Goal: Information Seeking & Learning: Learn about a topic

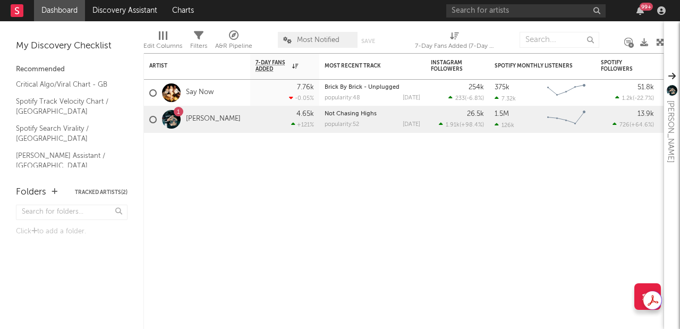
click at [510, 3] on div "99 +" at bounding box center [557, 10] width 223 height 21
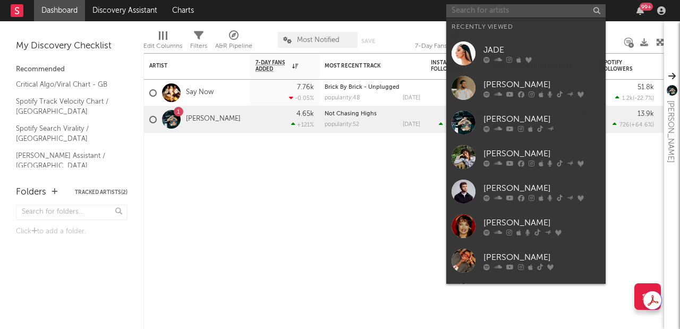
click at [508, 7] on input "text" at bounding box center [525, 10] width 159 height 13
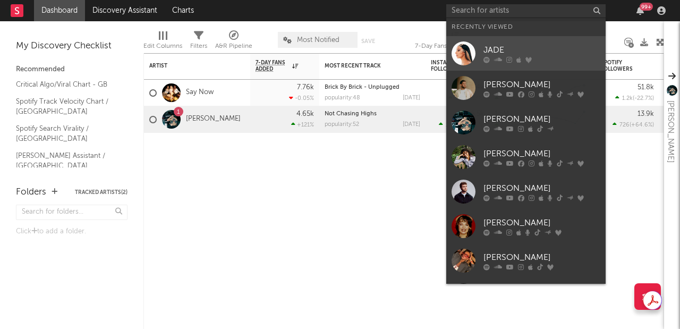
click at [530, 49] on div "JADE" at bounding box center [542, 50] width 117 height 13
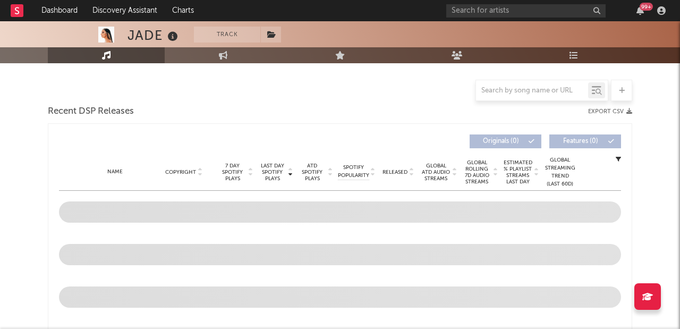
select select "6m"
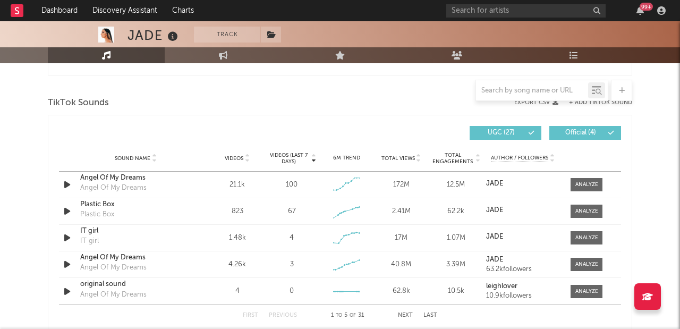
scroll to position [717, 0]
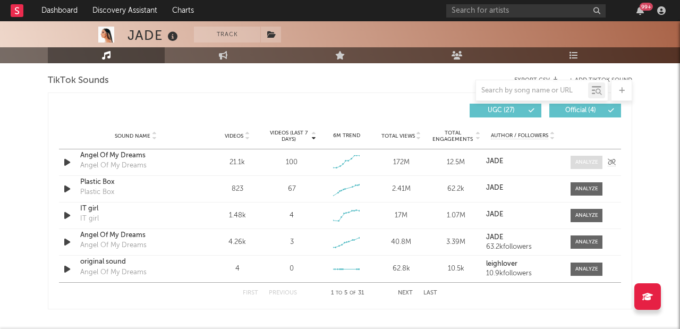
click at [601, 163] on span at bounding box center [587, 162] width 32 height 13
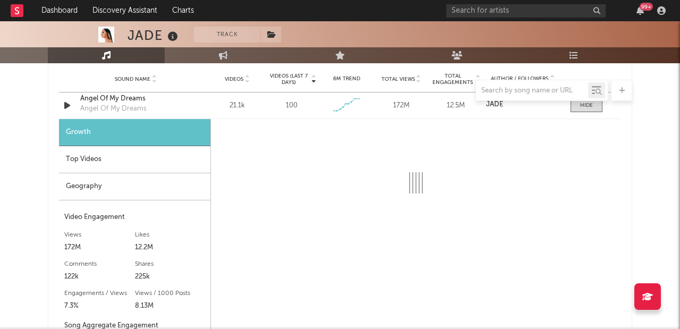
scroll to position [798, 0]
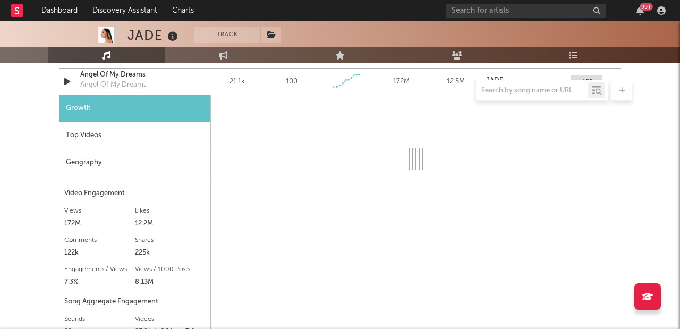
click at [148, 156] on div "Geography" at bounding box center [134, 162] width 151 height 27
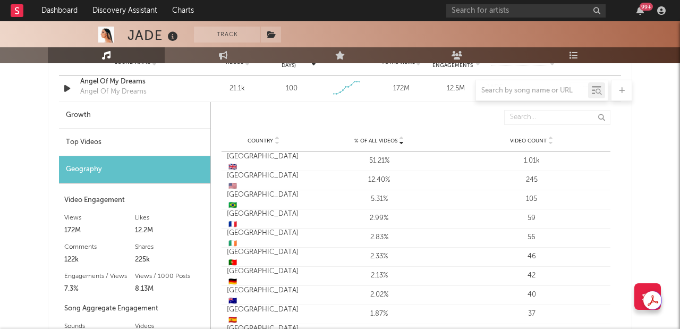
scroll to position [792, 0]
drag, startPoint x: 411, startPoint y: 162, endPoint x: 423, endPoint y: 161, distance: 12.2
click at [411, 162] on div "51.21%" at bounding box center [379, 160] width 147 height 11
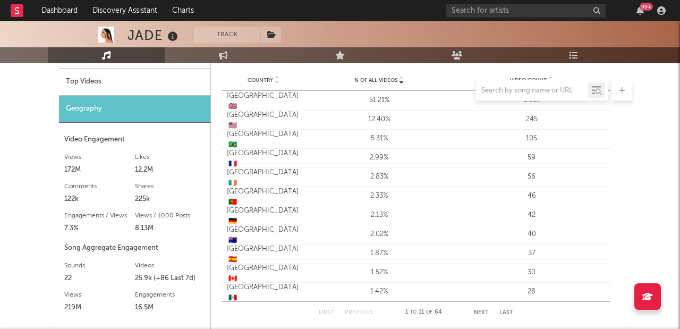
scroll to position [866, 0]
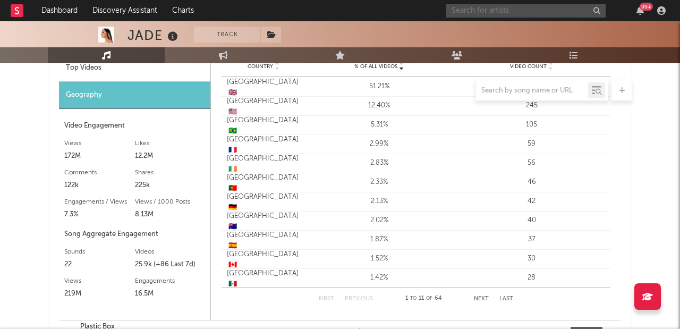
click at [487, 13] on input "text" at bounding box center [525, 10] width 159 height 13
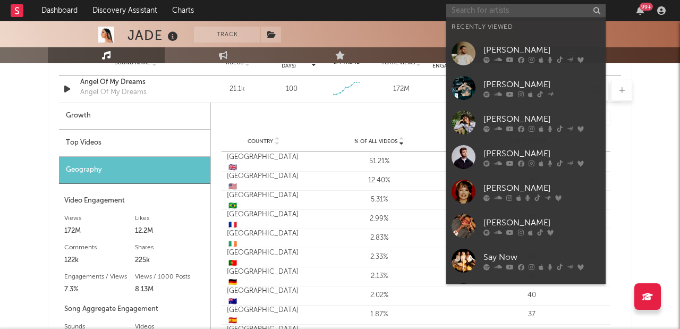
scroll to position [792, 0]
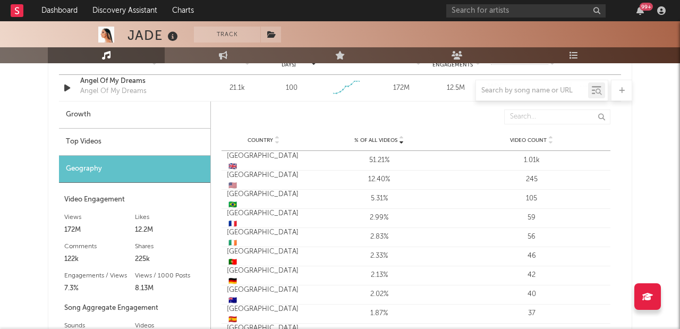
click at [346, 132] on div "Country % of all Videos Video Count" at bounding box center [416, 140] width 389 height 21
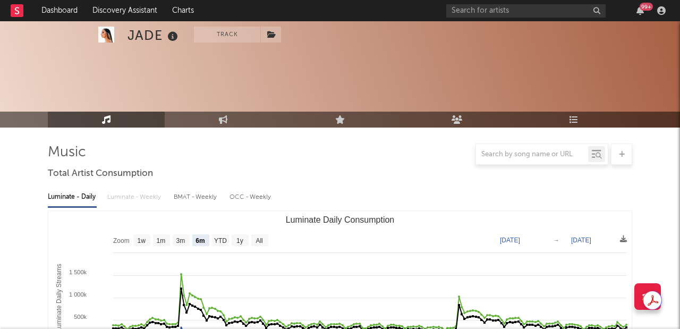
select select "6m"
select select "All"
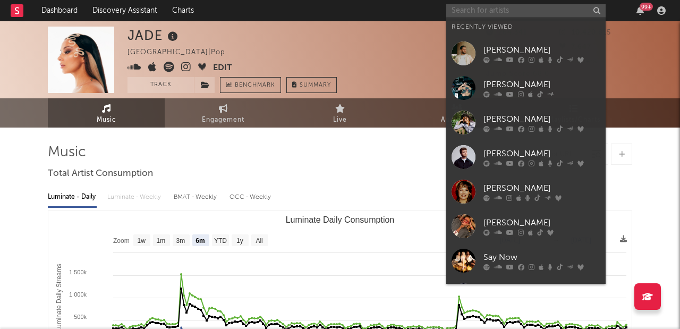
click at [522, 15] on input "text" at bounding box center [525, 10] width 159 height 13
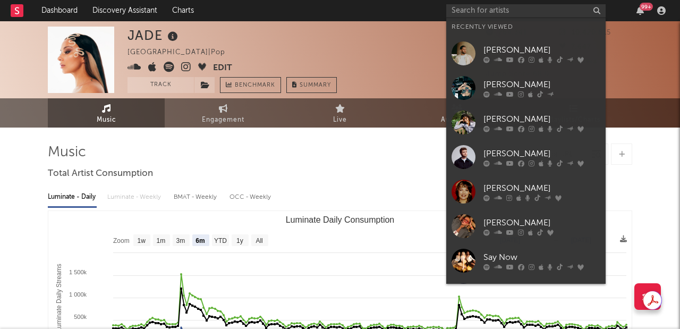
click at [573, 216] on div "[PERSON_NAME]" at bounding box center [542, 222] width 117 height 13
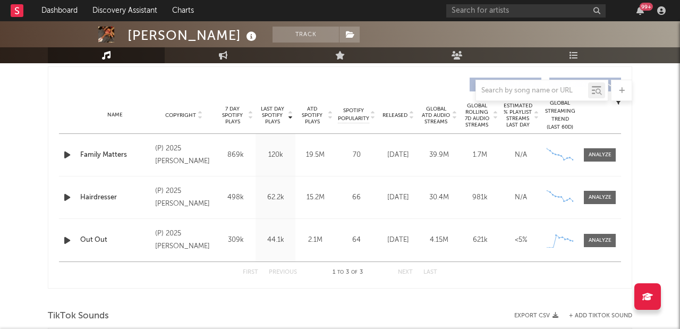
select select "1w"
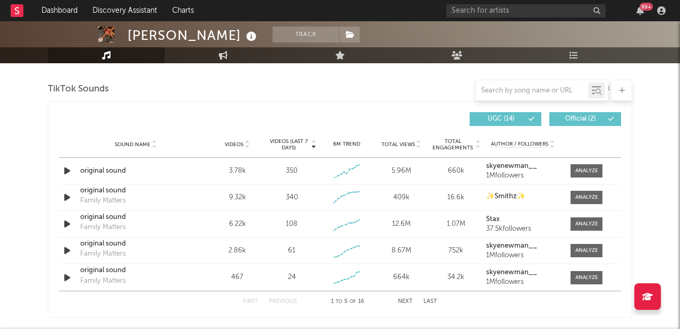
scroll to position [621, 0]
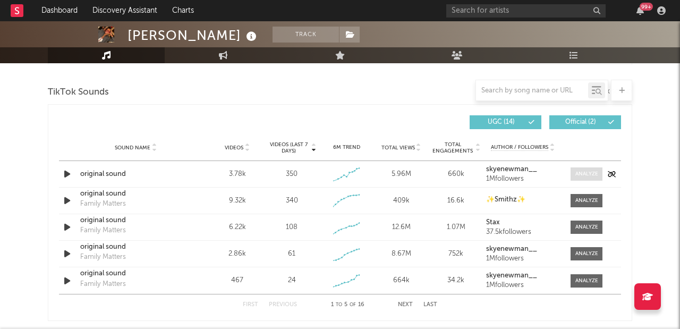
click at [587, 179] on span at bounding box center [587, 173] width 32 height 13
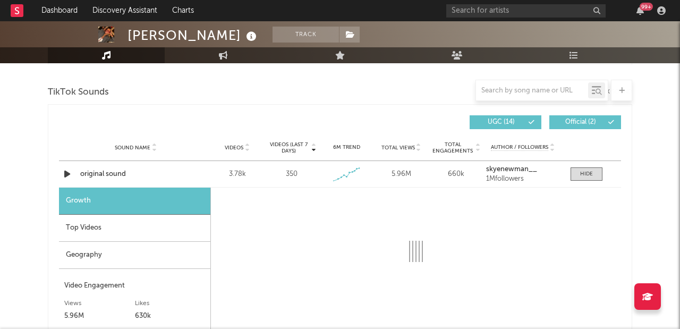
select select "1w"
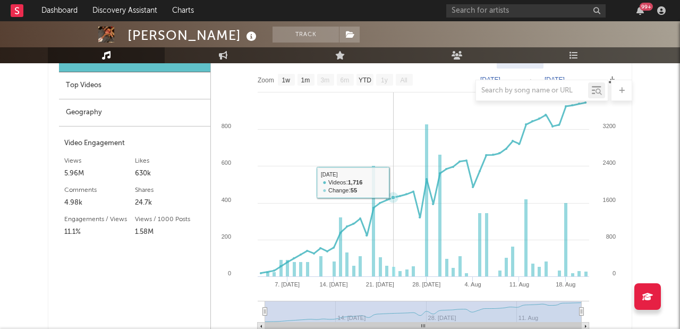
scroll to position [751, 0]
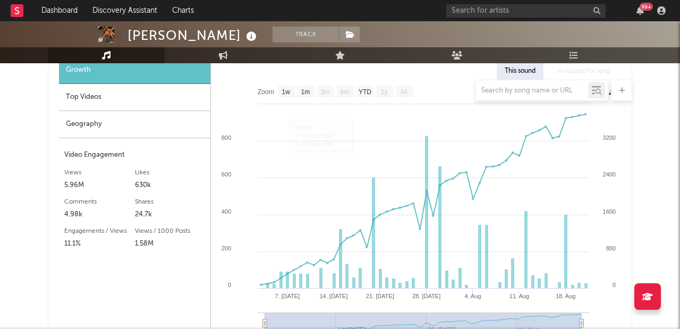
click at [133, 119] on div "Geography" at bounding box center [134, 124] width 151 height 27
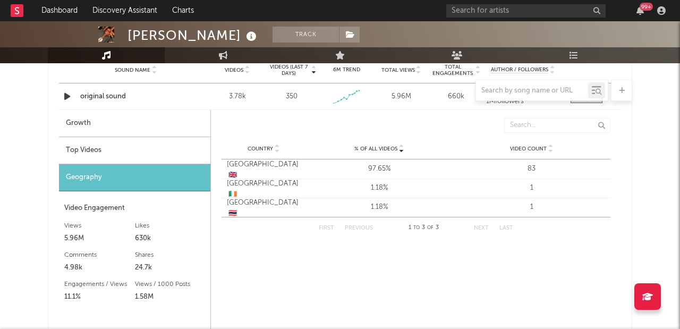
scroll to position [699, 0]
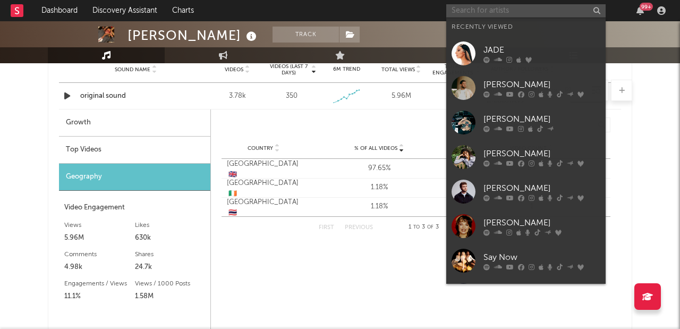
click at [508, 9] on input "text" at bounding box center [525, 10] width 159 height 13
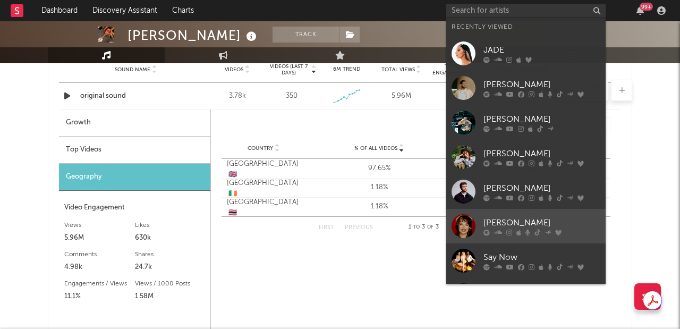
click at [533, 228] on div "[PERSON_NAME]" at bounding box center [542, 222] width 117 height 13
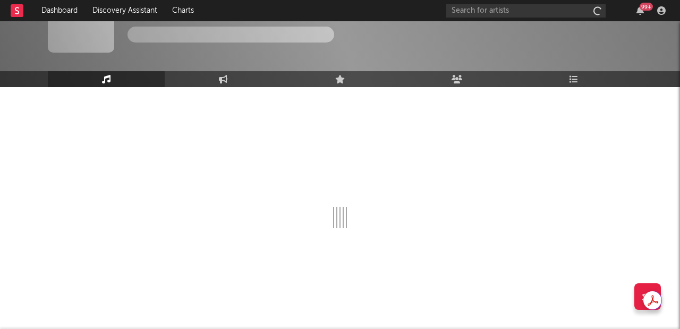
scroll to position [40, 0]
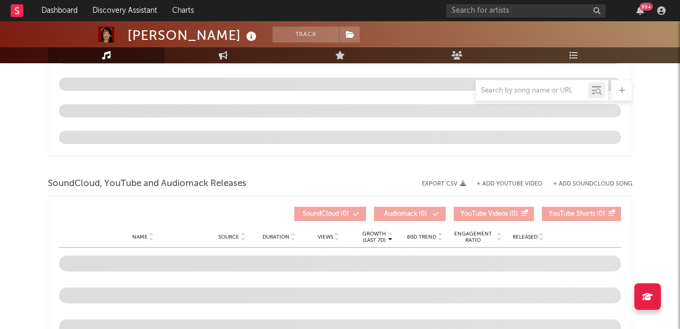
select select "6m"
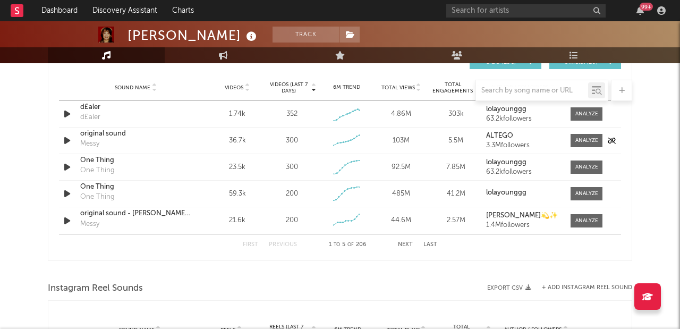
scroll to position [765, 0]
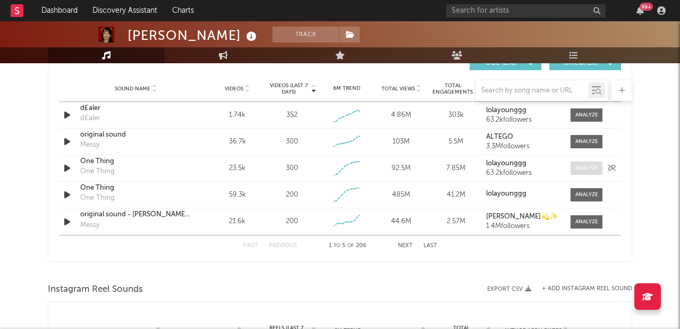
click at [592, 169] on div at bounding box center [586, 168] width 23 height 8
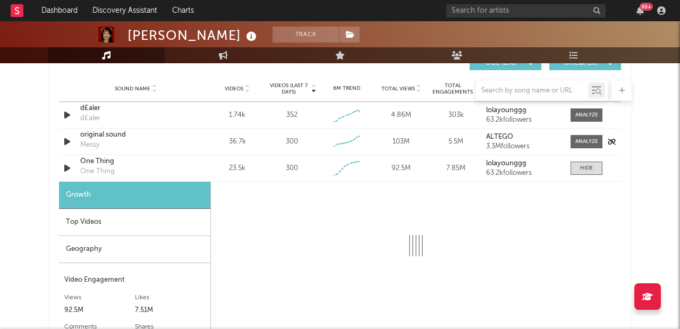
select select "1w"
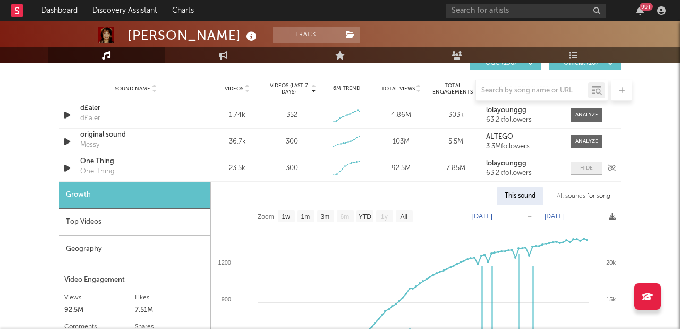
click at [596, 167] on span at bounding box center [587, 168] width 32 height 13
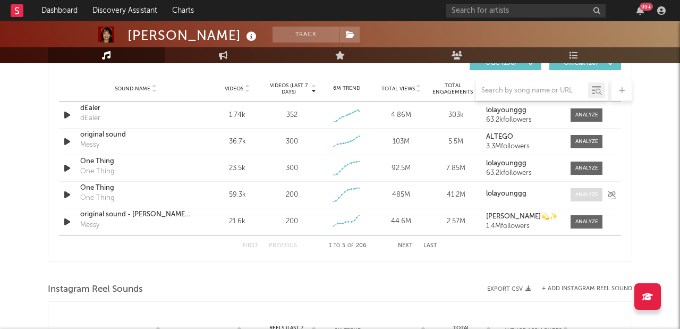
click at [589, 195] on div at bounding box center [586, 195] width 23 height 8
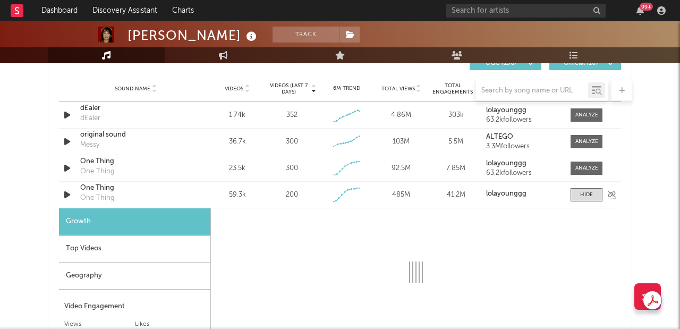
select select "1w"
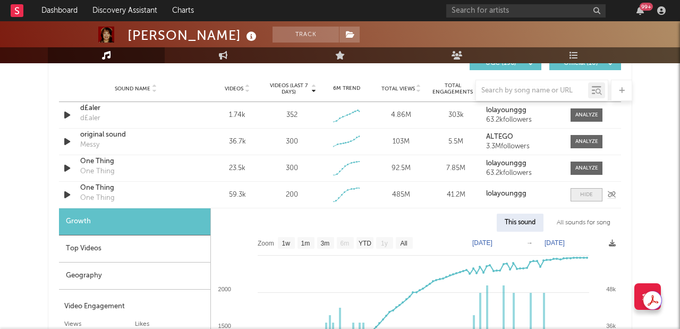
click at [585, 191] on div at bounding box center [586, 195] width 13 height 8
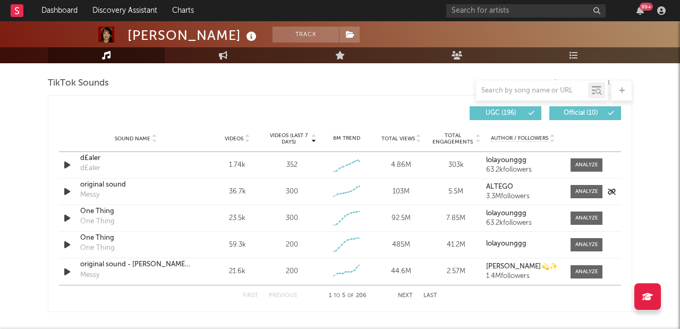
scroll to position [716, 0]
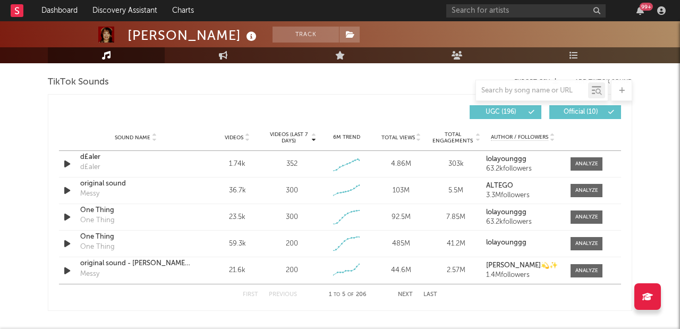
click at [247, 140] on icon at bounding box center [246, 140] width 5 height 4
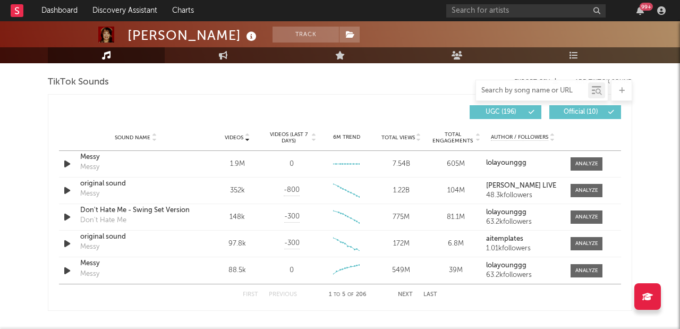
click at [490, 89] on input "text" at bounding box center [532, 91] width 112 height 9
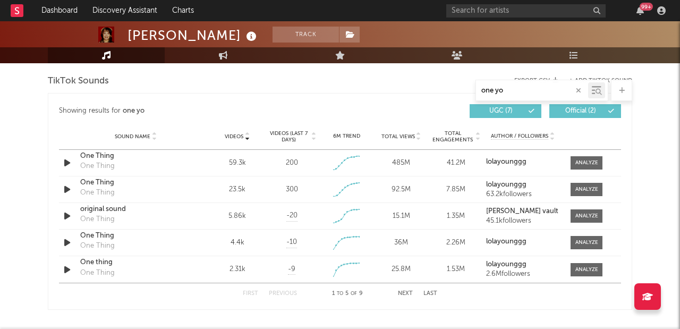
scroll to position [717, 0]
type input "one yo"
click at [591, 159] on div at bounding box center [586, 162] width 23 height 8
select select "1w"
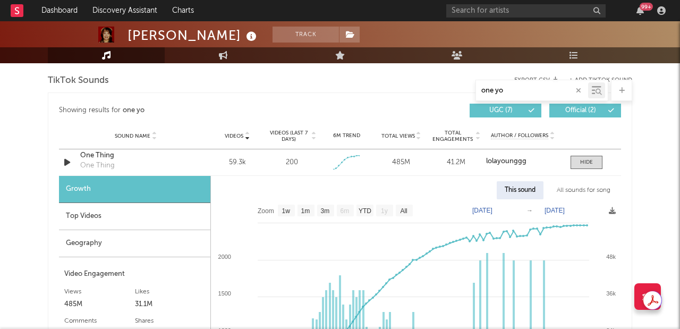
click at [107, 239] on div "Geography" at bounding box center [134, 243] width 151 height 27
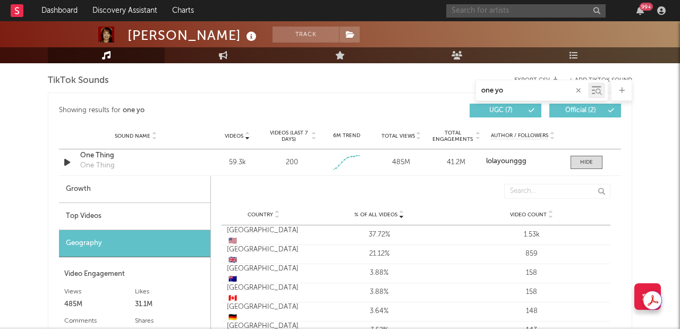
click at [522, 10] on input "text" at bounding box center [525, 10] width 159 height 13
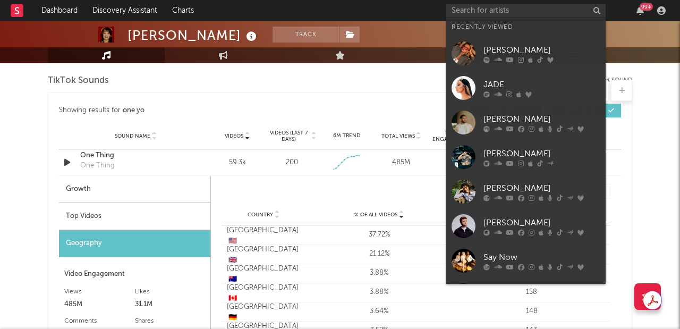
click at [559, 184] on div "[PERSON_NAME]" at bounding box center [542, 188] width 117 height 13
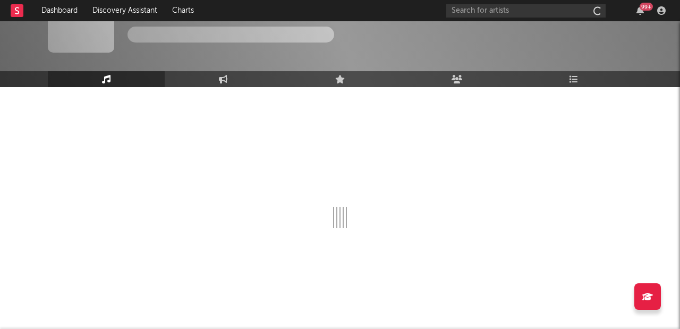
scroll to position [40, 0]
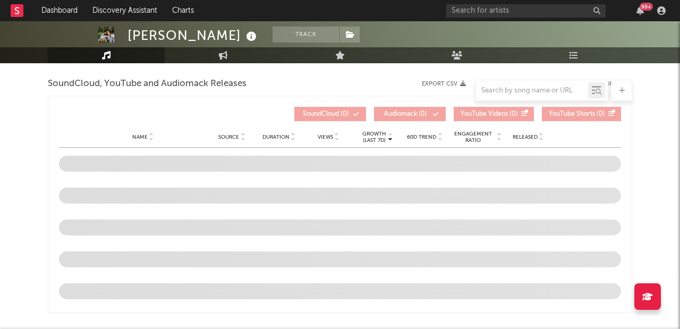
select select "6m"
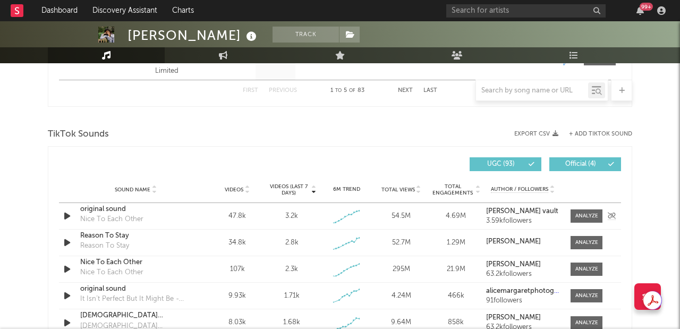
scroll to position [669, 0]
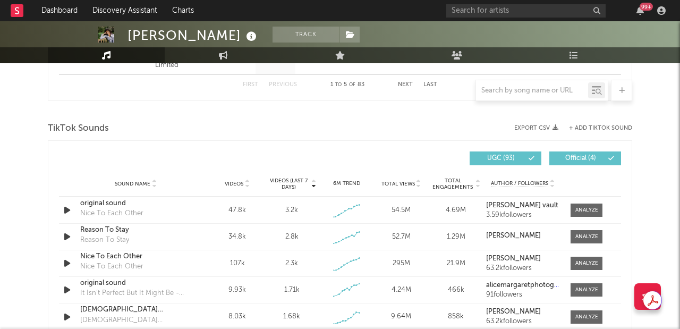
click at [245, 188] on div "Sound Name Videos Videos (last 7 days) Weekly Growth % 6M Trend Total Views Tot…" at bounding box center [340, 184] width 562 height 27
click at [518, 87] on input "text" at bounding box center [532, 91] width 112 height 9
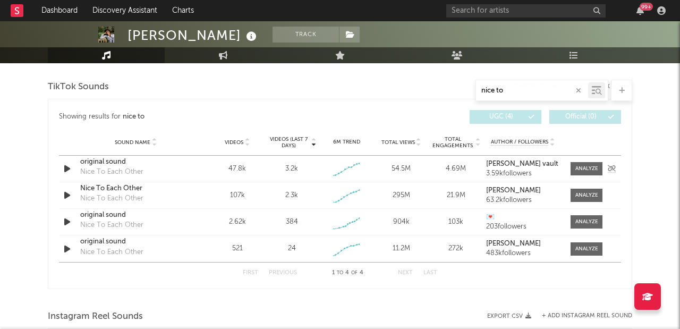
scroll to position [580, 0]
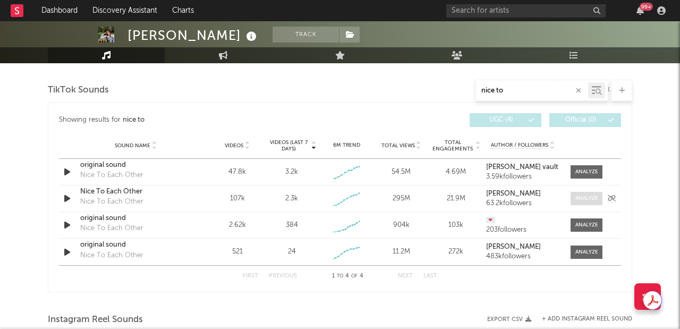
type input "nice to"
click at [588, 196] on div at bounding box center [586, 198] width 23 height 8
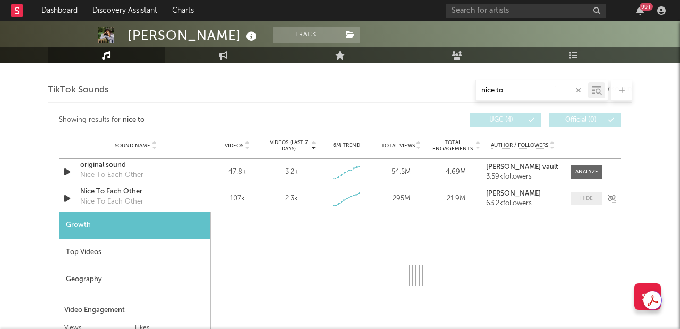
select select "1w"
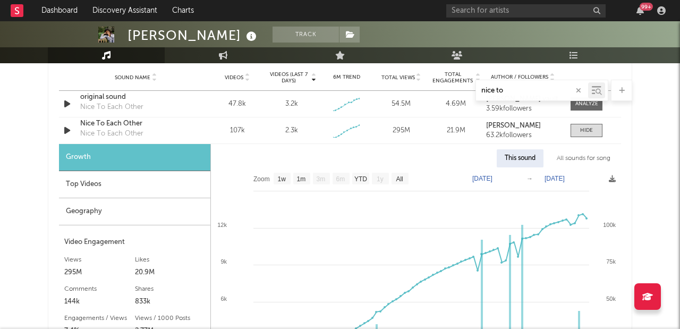
scroll to position [654, 0]
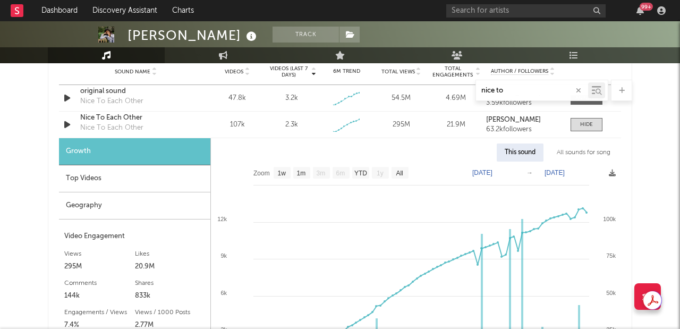
drag, startPoint x: 117, startPoint y: 204, endPoint x: 135, endPoint y: 198, distance: 18.5
click at [117, 204] on div "Geography" at bounding box center [134, 205] width 151 height 27
